Goal: Book appointment/travel/reservation

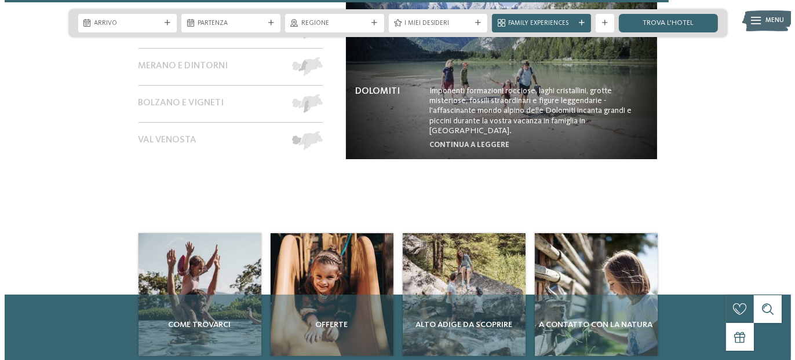
scroll to position [3940, 0]
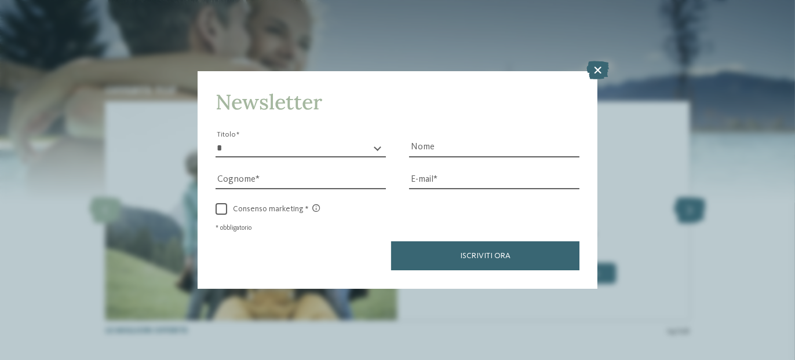
click at [680, 178] on div "Newsletter * ****** ******* ******** ****** Titolo Nome [GEOGRAPHIC_DATA] Fax" at bounding box center [397, 180] width 795 height 360
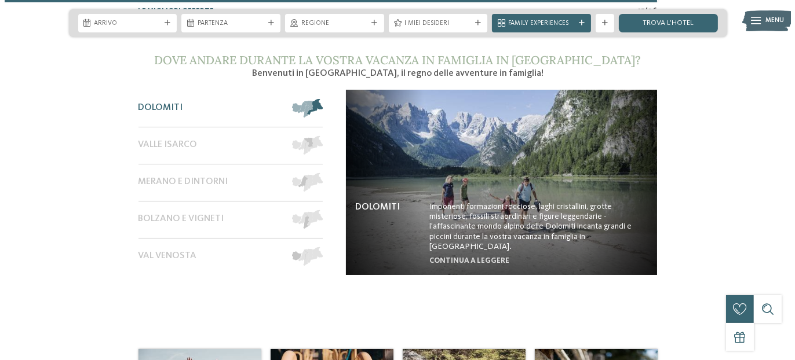
scroll to position [3938, 0]
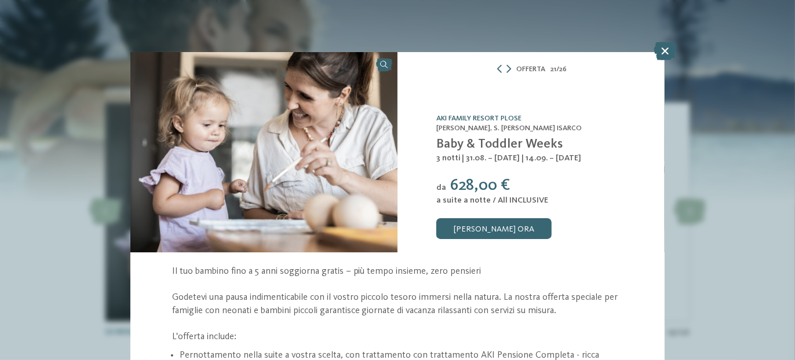
click at [488, 115] on link "AKI Family Resort PLOSE" at bounding box center [478, 119] width 85 height 8
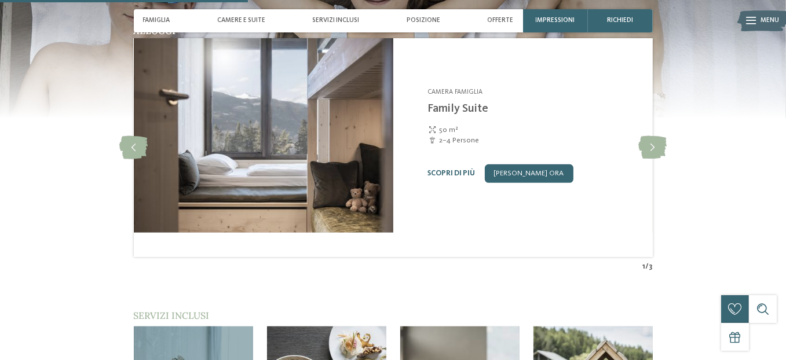
scroll to position [1217, 0]
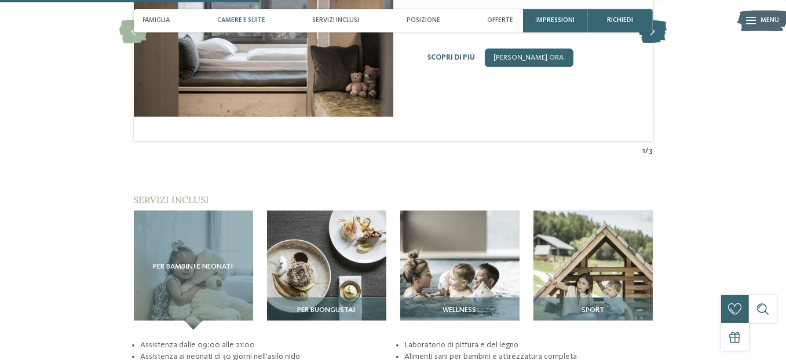
click at [667, 43] on icon at bounding box center [653, 31] width 28 height 23
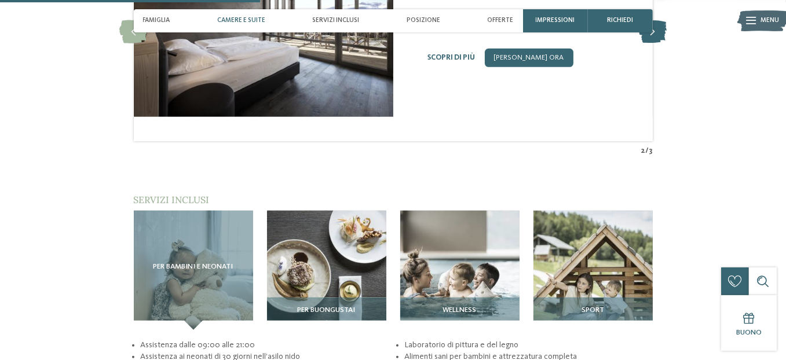
click at [667, 43] on icon at bounding box center [653, 31] width 28 height 23
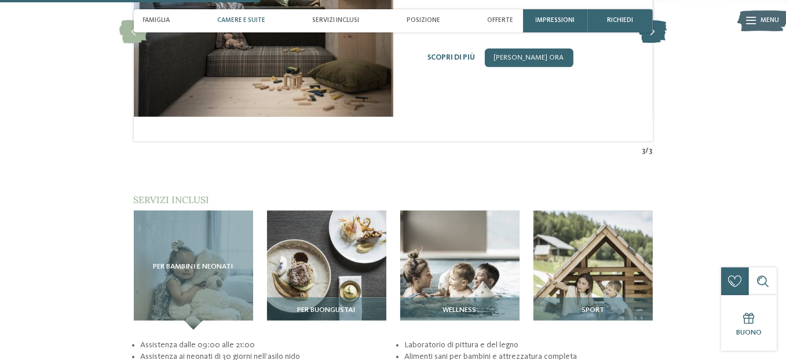
click at [667, 43] on icon at bounding box center [653, 31] width 28 height 23
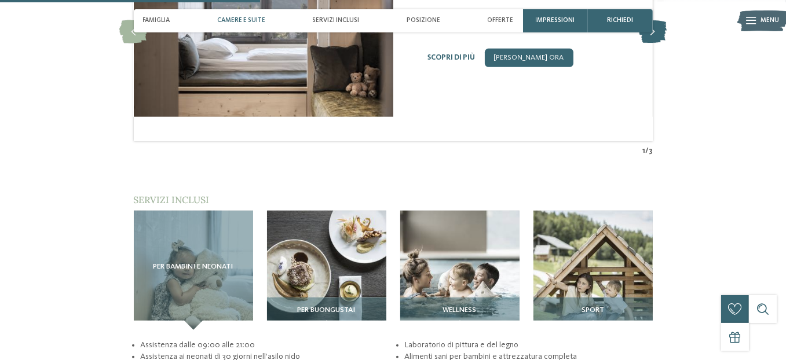
click at [667, 43] on icon at bounding box center [653, 31] width 28 height 23
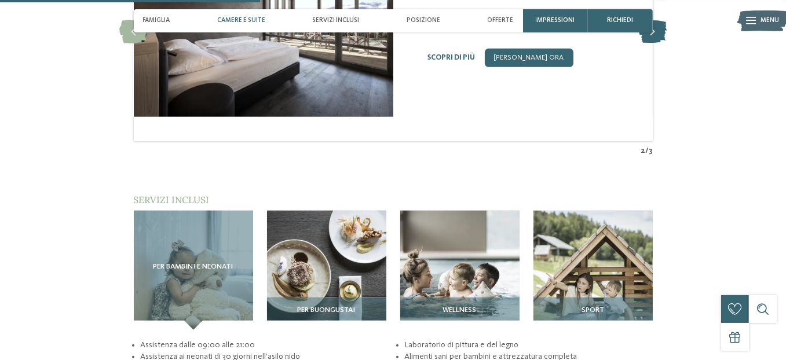
click at [667, 43] on icon at bounding box center [653, 31] width 28 height 23
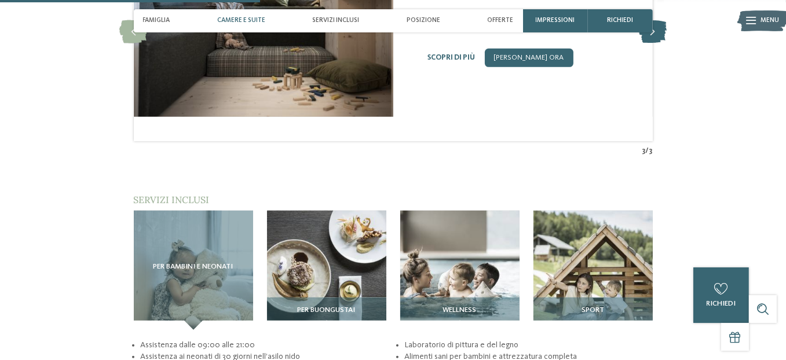
click at [667, 43] on icon at bounding box center [653, 31] width 28 height 23
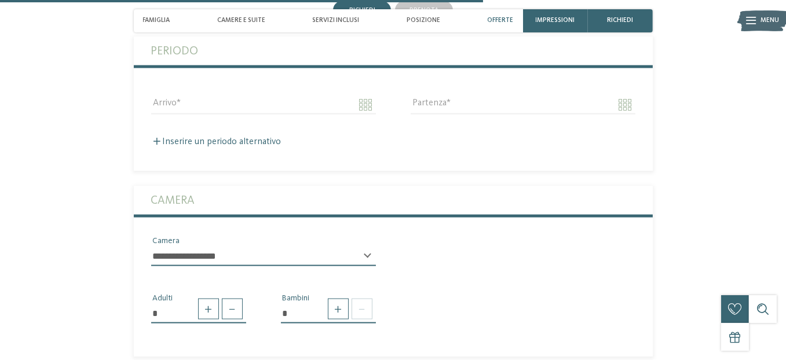
scroll to position [2260, 0]
